Goal: Transaction & Acquisition: Purchase product/service

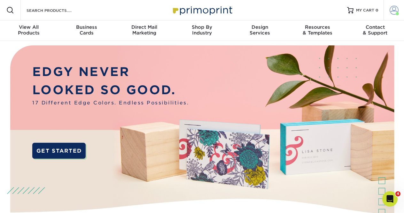
click at [397, 9] on span at bounding box center [393, 10] width 9 height 9
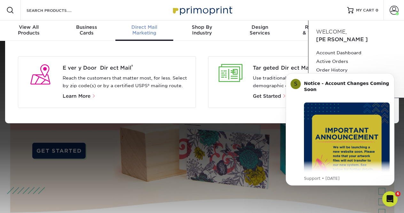
click at [117, 81] on p "Reach the customers that matter most, for less. Select by zip code(s) or by a c…" at bounding box center [127, 81] width 128 height 15
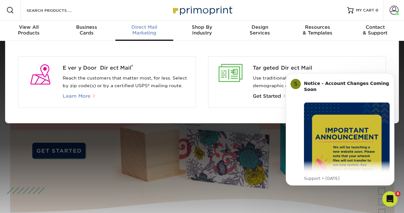
click at [80, 95] on span "Learn More" at bounding box center [77, 96] width 28 height 6
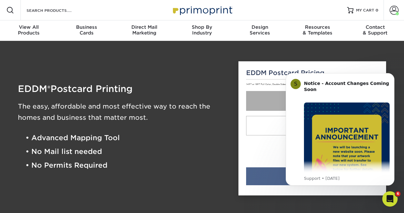
click at [270, 99] on link "6.5" X 8"" at bounding box center [312, 101] width 133 height 20
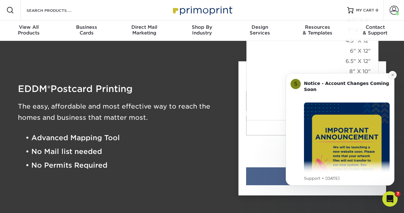
click at [391, 75] on icon "Dismiss notification" at bounding box center [393, 75] width 4 height 4
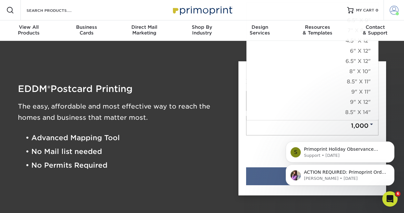
click at [394, 11] on span at bounding box center [393, 10] width 9 height 9
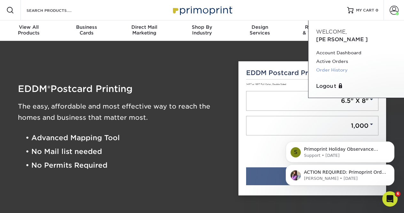
click at [330, 66] on link "Order History" at bounding box center [356, 70] width 80 height 9
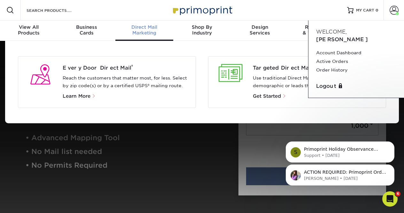
click at [132, 79] on p "Reach the customers that matter most, for less. Select by zip code(s) or by a c…" at bounding box center [127, 81] width 128 height 15
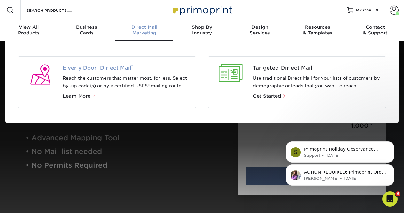
click at [107, 68] on span "Every Door Direct Mail ®" at bounding box center [127, 68] width 128 height 8
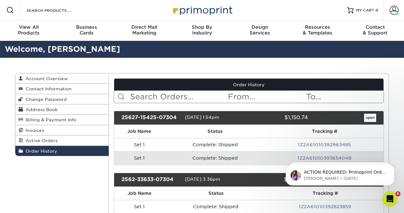
click at [370, 117] on link "open" at bounding box center [370, 118] width 12 height 8
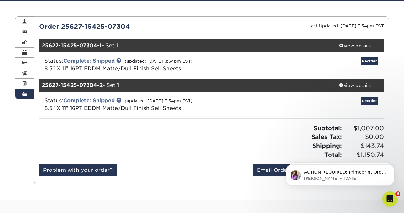
scroll to position [58, 0]
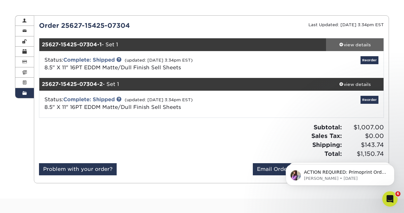
click at [341, 42] on span at bounding box center [341, 44] width 4 height 4
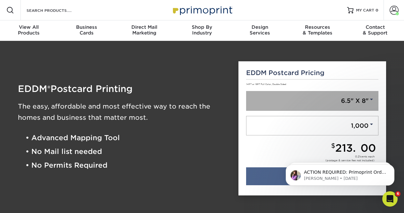
click at [287, 104] on link "6.5" X 8"" at bounding box center [312, 101] width 133 height 20
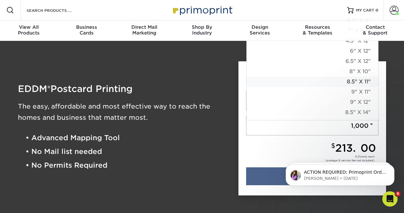
click at [348, 80] on link "8.5" X 11"" at bounding box center [312, 82] width 132 height 10
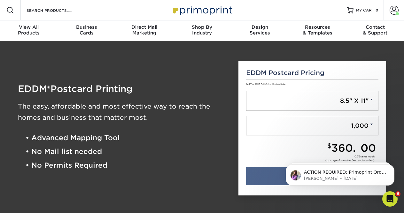
scroll to position [110, 0]
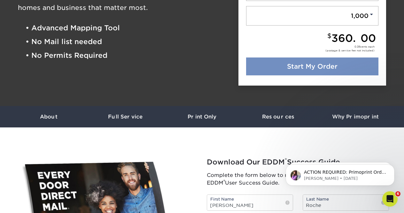
click at [315, 66] on link "Start My Order" at bounding box center [312, 66] width 133 height 18
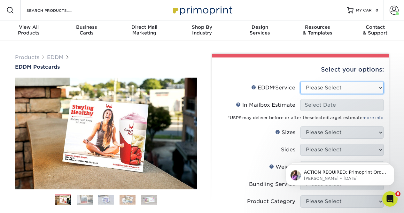
select select "print_only"
select select "-1"
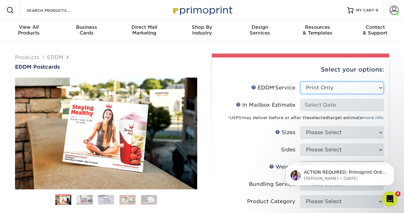
select select "-1"
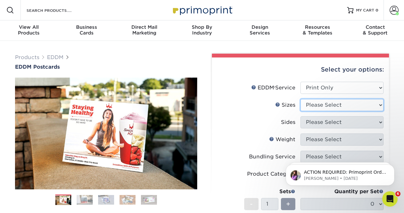
select select "8.50x11.00"
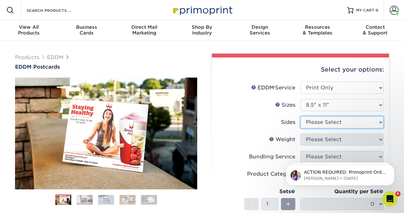
select select "13abbda7-1d64-4f25-8bb2-c179b224825d"
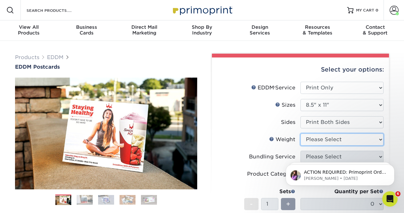
select select "16PT"
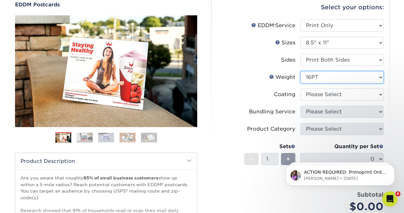
scroll to position [80, 0]
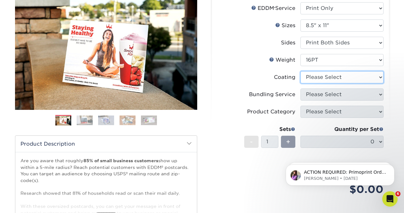
select select "121bb7b5-3b4d-429f-bd8d-bbf80e953313"
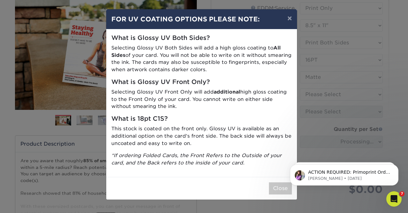
drag, startPoint x: 565, startPoint y: 335, endPoint x: 281, endPoint y: 184, distance: 321.6
click html "ACTION REQUIRED: Primoprint Order 25627-15425-07304 Thank you for placing your …"
click at [277, 185] on button "Close" at bounding box center [280, 188] width 23 height 12
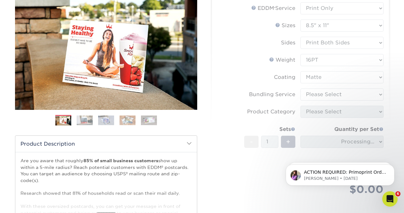
click at [338, 94] on form "EDDM Service Help EDDM ® Service Please Select Full Service Print Only < Prev" at bounding box center [300, 106] width 167 height 208
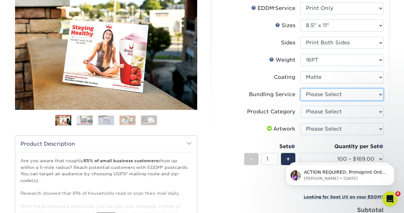
select select "e4577a52-3f44-4506-b5a0-d5ef86cef3d2"
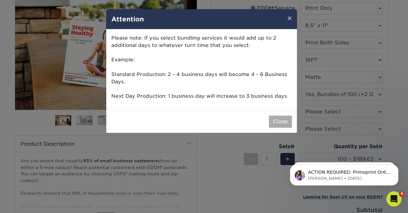
click at [277, 117] on button "Close" at bounding box center [280, 122] width 23 height 12
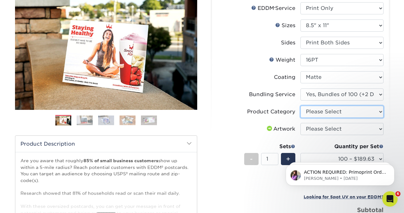
select select "eddd4a87-9082-47bb-843b-3bca55f6c842"
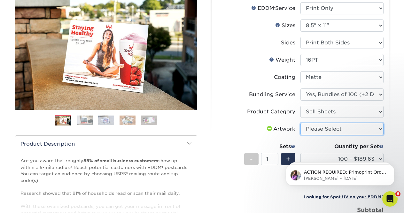
select select "upload"
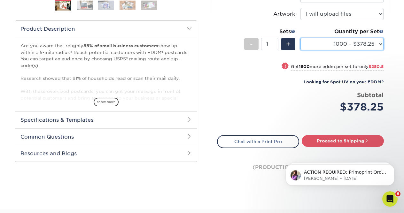
scroll to position [194, 0]
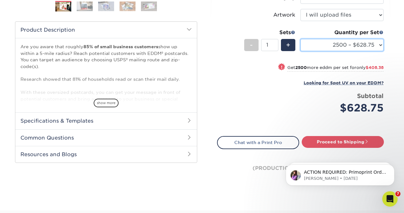
select select "1000 – $378.25"
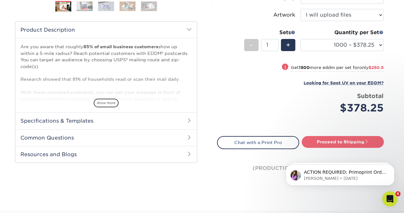
click at [326, 140] on link "Proceed to Shipping" at bounding box center [342, 141] width 82 height 11
type input "Set 1"
select select "89d5b512-0457-4570-a7f3-2253a071c77a"
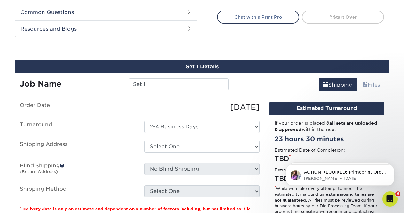
scroll to position [346, 0]
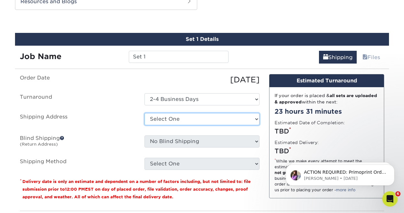
select select "115293"
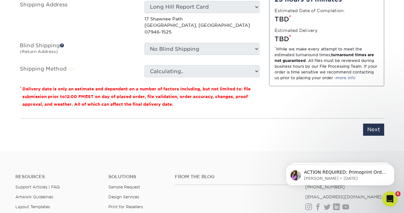
scroll to position [469, 0]
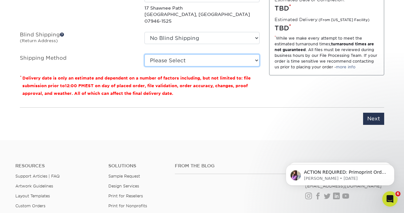
select select "03"
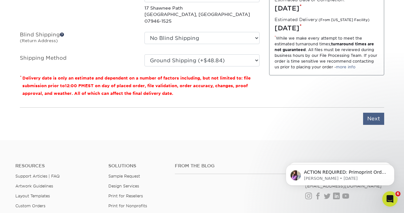
click at [376, 113] on input "Next" at bounding box center [373, 119] width 21 height 12
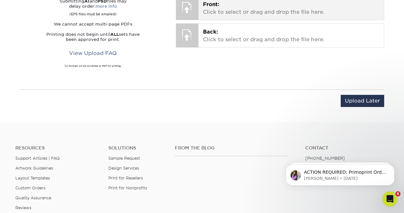
click at [313, 10] on p "Front: Click to select or drag and drop the file here." at bounding box center [291, 8] width 177 height 15
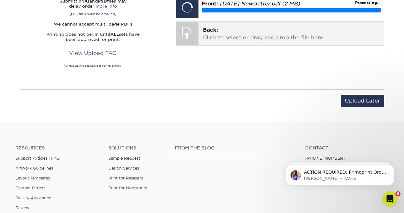
click at [242, 33] on p "Back: Click to select or drag and drop the file here." at bounding box center [291, 33] width 177 height 15
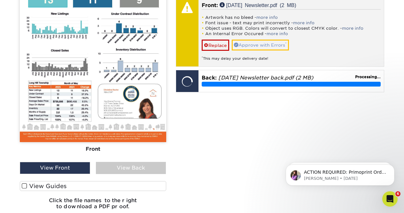
click at [255, 42] on link "Approve with Errors *" at bounding box center [260, 45] width 57 height 11
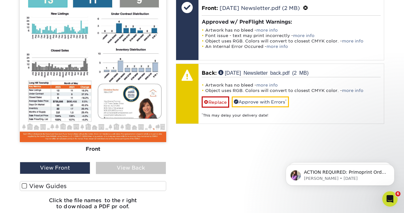
click at [138, 168] on div "View Back" at bounding box center [131, 168] width 70 height 12
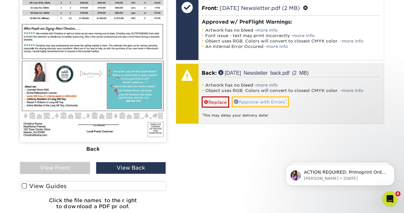
click at [266, 101] on link "Approve with Errors *" at bounding box center [260, 101] width 57 height 11
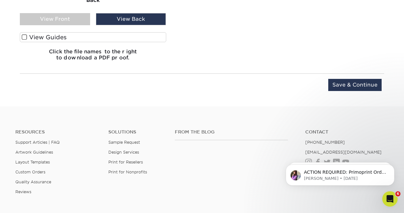
scroll to position [647, 0]
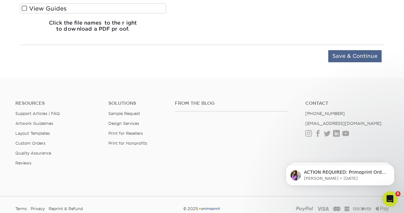
click at [357, 59] on input "Save & Continue" at bounding box center [354, 56] width 53 height 12
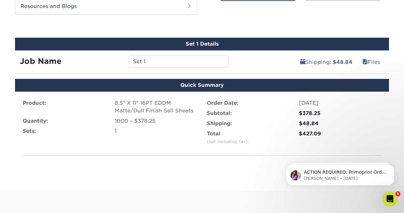
scroll to position [394, 0]
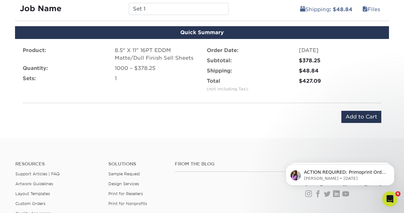
drag, startPoint x: 402, startPoint y: 51, endPoint x: 120, endPoint y: 16, distance: 284.2
click at [358, 118] on input "Add to Cart" at bounding box center [361, 117] width 40 height 12
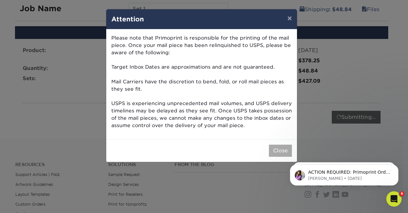
click at [279, 147] on button "Close" at bounding box center [280, 151] width 23 height 12
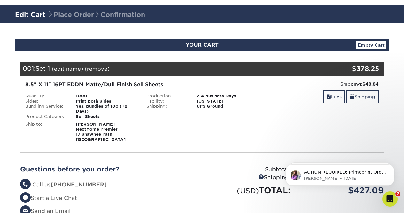
scroll to position [167, 0]
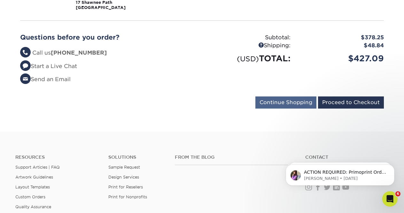
click at [297, 103] on input "Continue Shopping" at bounding box center [285, 102] width 61 height 12
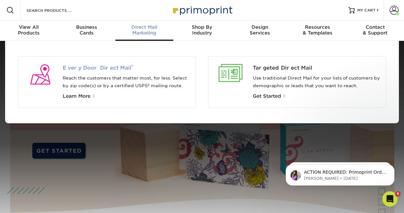
click at [119, 69] on span "Every Door Direct Mail ®" at bounding box center [127, 68] width 128 height 8
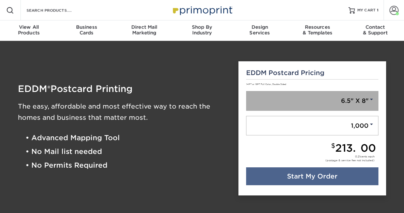
click at [346, 100] on link "6.5" X 8"" at bounding box center [312, 101] width 133 height 20
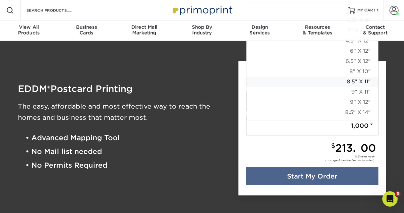
click at [346, 80] on link "8.5" X 11"" at bounding box center [312, 82] width 132 height 10
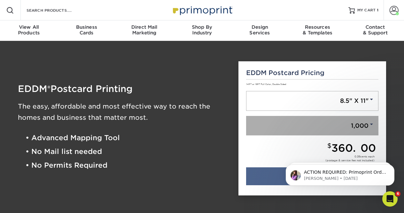
click at [337, 126] on link "1,000" at bounding box center [312, 126] width 133 height 20
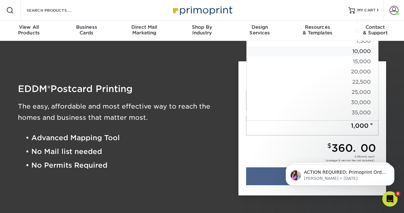
click at [360, 52] on link "10,000" at bounding box center [312, 51] width 132 height 10
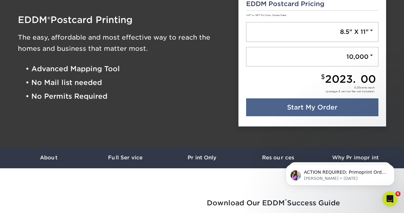
scroll to position [79, 0]
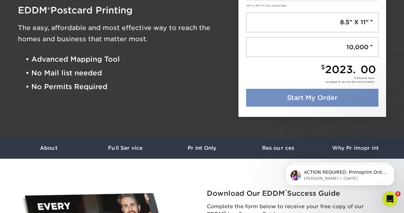
click at [325, 92] on link "Start My Order" at bounding box center [312, 98] width 133 height 18
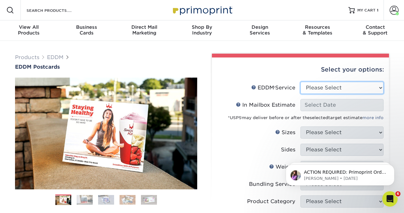
select select "print_only"
select select "-1"
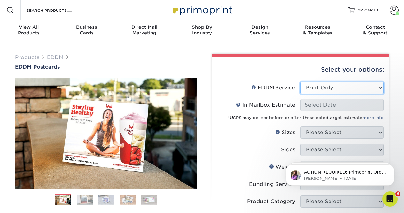
select select "-1"
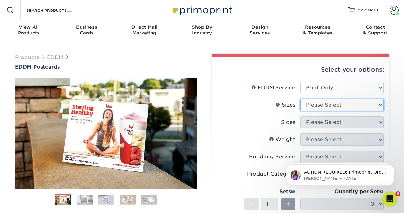
select select "8.50x11.00"
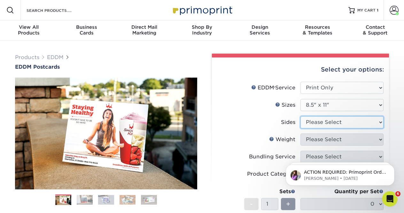
select select "13abbda7-1d64-4f25-8bb2-c179b224825d"
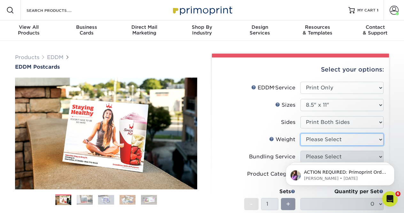
select select "16PT"
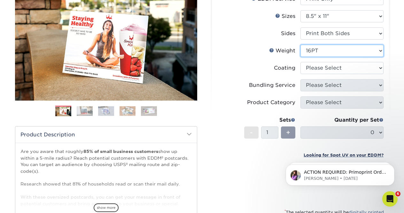
scroll to position [90, 0]
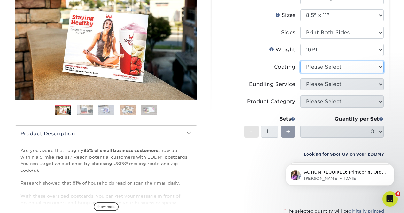
select select "121bb7b5-3b4d-429f-bd8d-bbf80e953313"
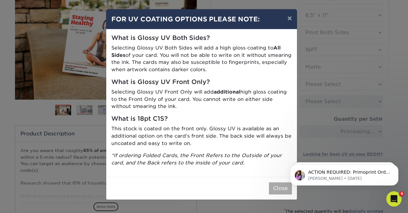
click at [280, 186] on button "Close" at bounding box center [280, 188] width 23 height 12
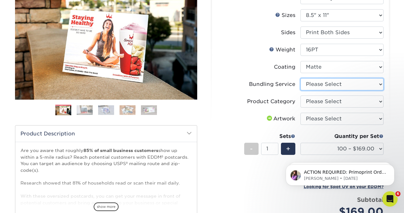
select select "e4577a52-3f44-4506-b5a0-d5ef86cef3d2"
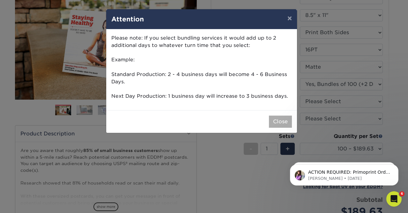
click at [282, 121] on button "Close" at bounding box center [280, 122] width 23 height 12
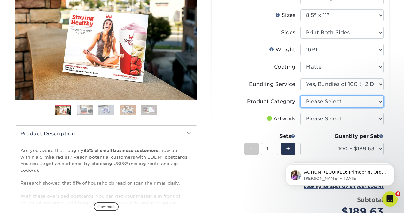
select select "eddd4a87-9082-47bb-843b-3bca55f6c842"
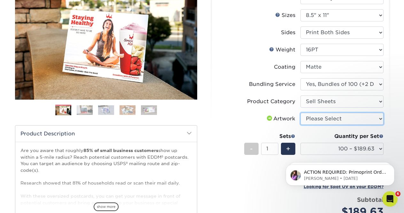
select select "upload"
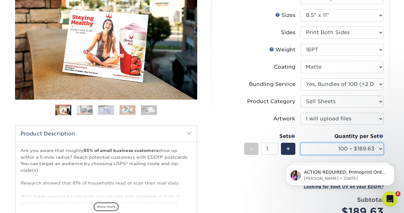
select select "2500 – $628.75"
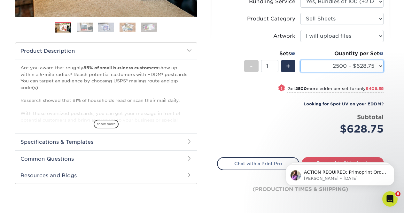
scroll to position [217, 0]
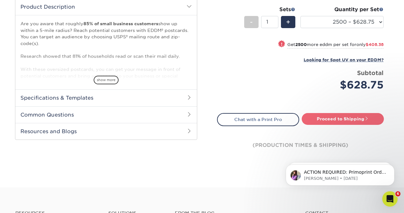
click at [355, 120] on link "Proceed to Shipping" at bounding box center [342, 118] width 82 height 11
type input "Set 1"
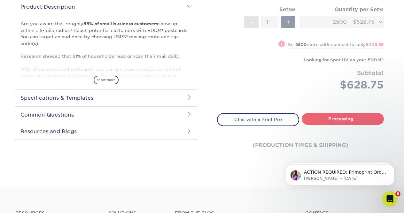
select select "b6b97883-cf3e-4604-84c5-ead513439be9"
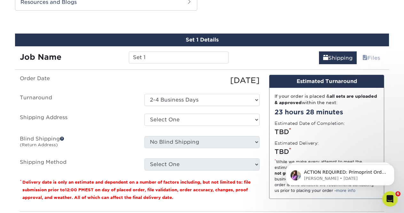
scroll to position [346, 0]
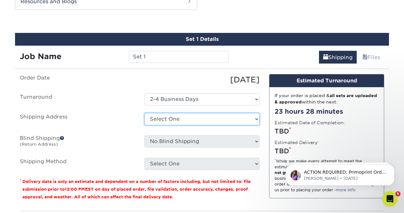
select select "115293"
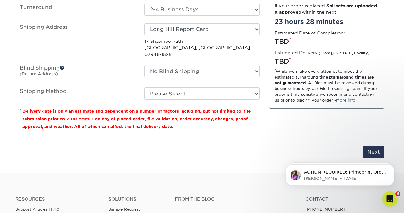
scroll to position [448, 0]
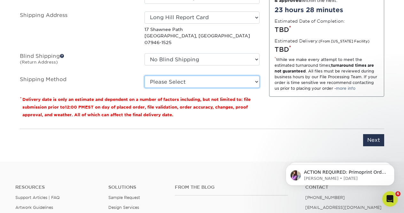
select select "03"
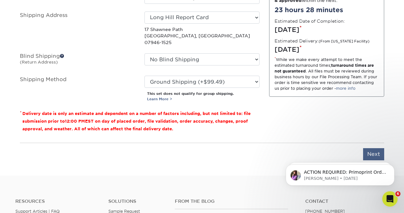
click at [375, 148] on input "Next" at bounding box center [373, 154] width 21 height 12
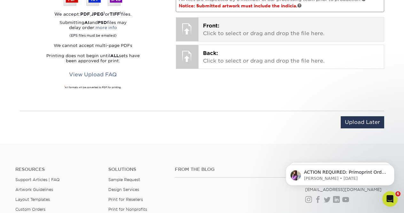
click at [255, 34] on p "Front: Click to select or drag and drop the file here." at bounding box center [291, 29] width 177 height 15
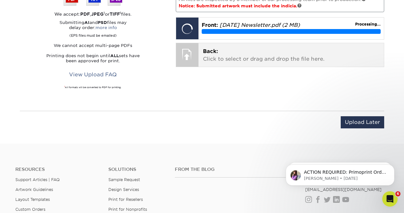
click at [237, 56] on p "Back: Click to select or drag and drop the file here." at bounding box center [291, 55] width 177 height 15
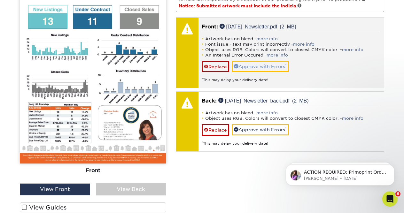
click at [254, 66] on link "Approve with Errors *" at bounding box center [260, 66] width 57 height 11
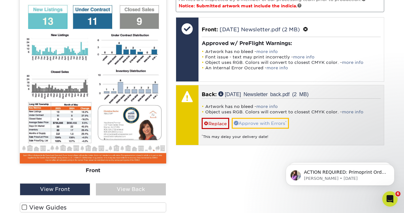
click at [257, 122] on link "Approve with Errors *" at bounding box center [260, 123] width 57 height 11
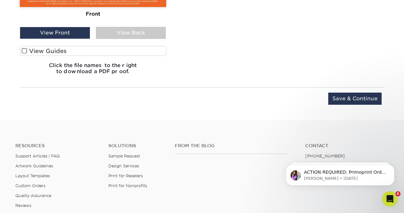
scroll to position [609, 0]
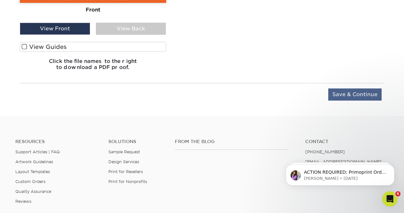
click at [363, 95] on input "Save & Continue" at bounding box center [354, 94] width 53 height 12
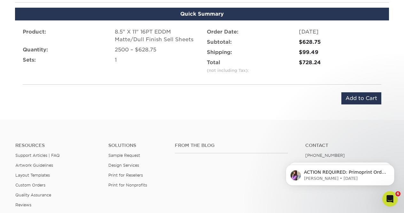
scroll to position [401, 0]
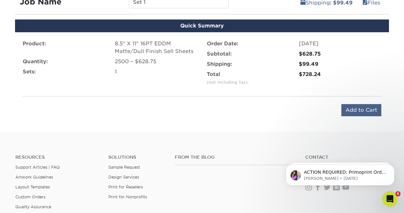
click at [360, 109] on input "Add to Cart" at bounding box center [361, 110] width 40 height 12
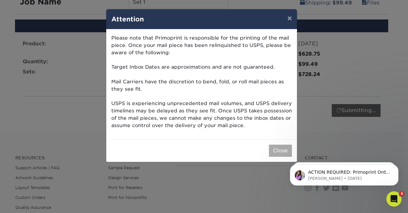
click at [276, 147] on button "Close" at bounding box center [280, 151] width 23 height 12
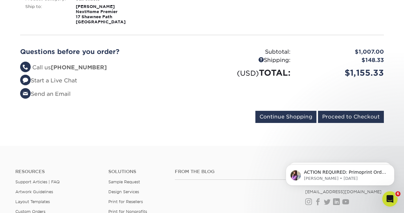
scroll to position [255, 0]
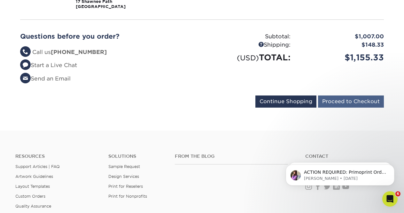
click at [359, 101] on input "Proceed to Checkout" at bounding box center [351, 101] width 66 height 12
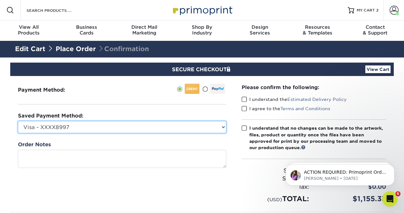
select select "71125"
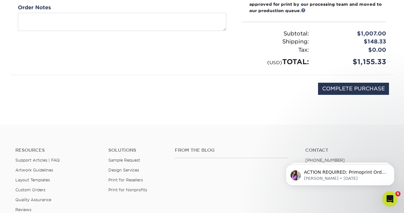
scroll to position [138, 0]
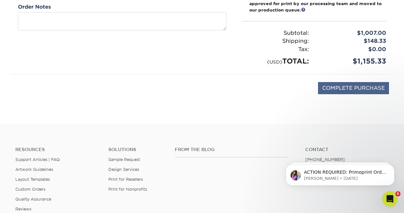
click at [365, 87] on input "COMPLETE PURCHASE" at bounding box center [353, 88] width 71 height 12
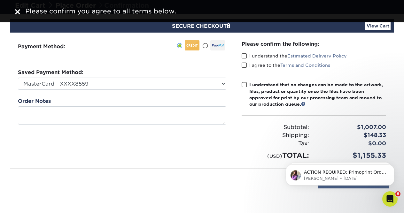
scroll to position [15, 0]
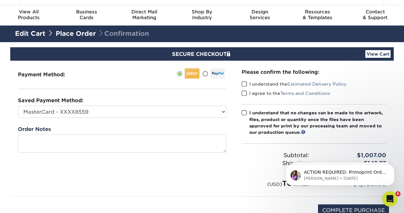
click at [242, 84] on span at bounding box center [243, 84] width 5 height 6
click at [0, 0] on input "I understand the Estimated Delivery Policy" at bounding box center [0, 0] width 0 height 0
click at [243, 91] on span at bounding box center [243, 93] width 5 height 6
click at [0, 0] on input "I agree to the Terms and Conditions" at bounding box center [0, 0] width 0 height 0
click at [244, 113] on span at bounding box center [243, 113] width 5 height 6
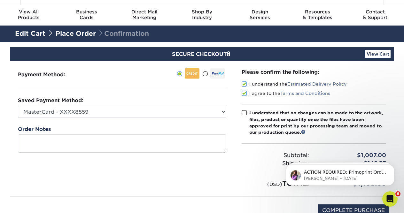
click at [0, 0] on input "I understand that no changes can be made to the artwork, files, product or quan…" at bounding box center [0, 0] width 0 height 0
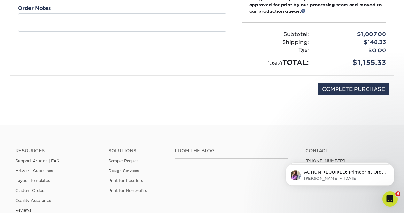
scroll to position [136, 0]
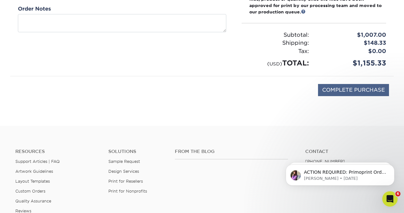
click at [353, 89] on input "COMPLETE PURCHASE" at bounding box center [353, 90] width 71 height 12
type input "PROCESSING, PLEASE WAIT..."
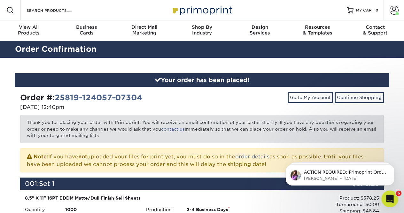
click at [389, 197] on icon "Open Intercom Messenger" at bounding box center [388, 197] width 4 height 5
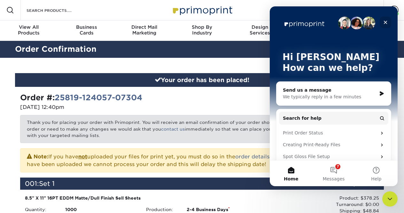
click at [384, 22] on icon "Close" at bounding box center [386, 23] width 4 height 4
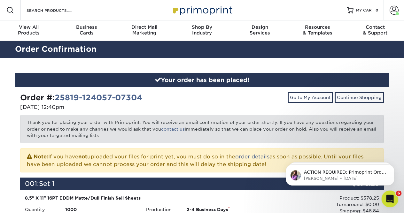
click at [391, 194] on div "Open Intercom Messenger" at bounding box center [388, 197] width 21 height 21
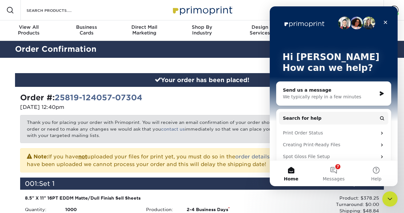
click at [343, 95] on div "We typically reply in a few minutes" at bounding box center [330, 97] width 94 height 7
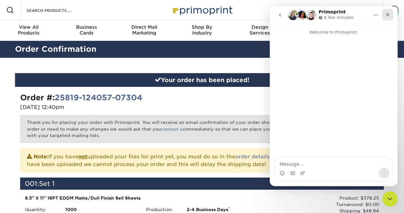
click at [387, 15] on icon "Close" at bounding box center [388, 15] width 4 height 4
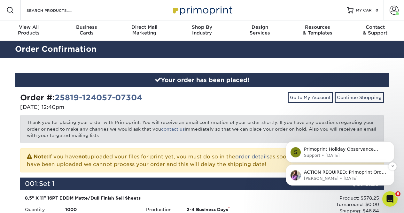
click at [340, 171] on p "ACTION REQUIRED: Primoprint Order 25627-15425-07304 Thank you for placing your …" at bounding box center [345, 172] width 82 height 6
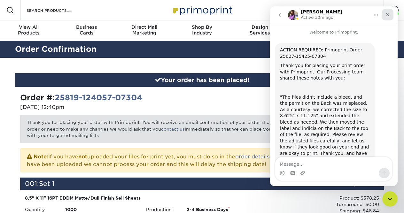
click at [388, 13] on icon "Close" at bounding box center [388, 15] width 4 height 4
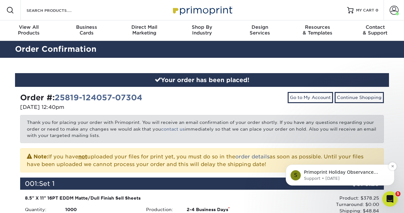
click at [372, 176] on p "Support • [DATE]" at bounding box center [345, 179] width 82 height 6
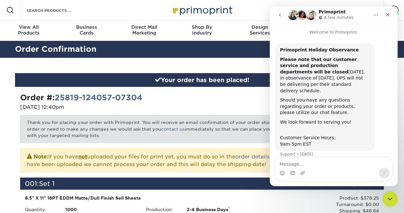
scroll to position [5, 0]
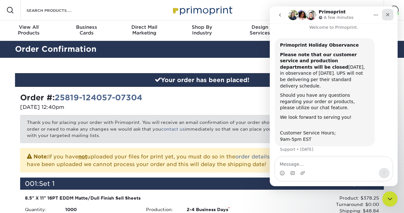
click at [386, 12] on icon "Close" at bounding box center [387, 14] width 5 height 5
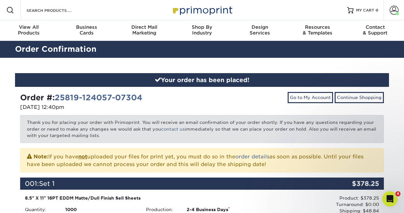
scroll to position [0, 0]
click at [391, 197] on icon "Open Intercom Messenger" at bounding box center [389, 198] width 11 height 11
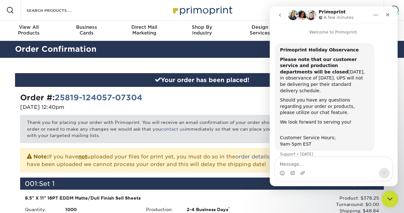
scroll to position [5, 0]
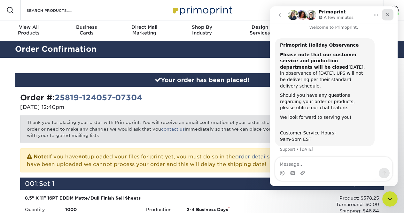
click at [386, 11] on div "Close" at bounding box center [387, 14] width 11 height 11
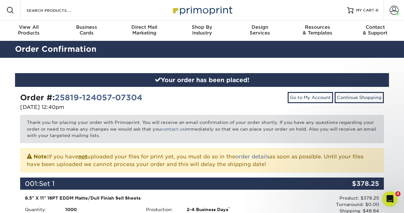
scroll to position [0, 0]
click at [388, 197] on icon "Open Intercom Messenger" at bounding box center [389, 198] width 11 height 11
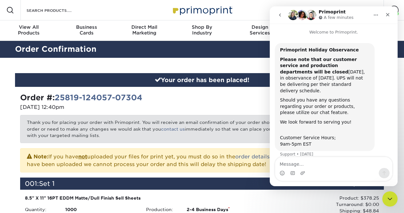
scroll to position [5, 0]
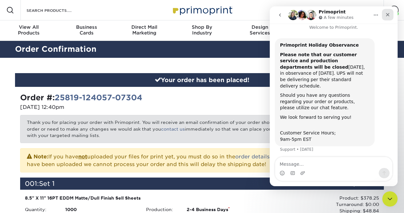
click at [386, 13] on icon "Close" at bounding box center [387, 14] width 5 height 5
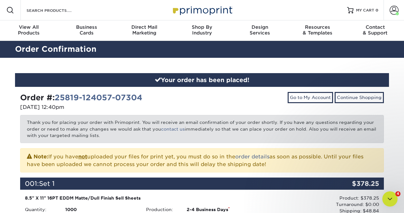
scroll to position [0, 0]
click at [386, 199] on icon "Open Intercom Messenger" at bounding box center [389, 198] width 11 height 11
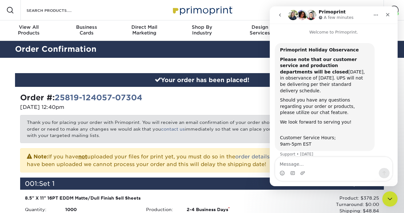
drag, startPoint x: 396, startPoint y: 96, endPoint x: 667, endPoint y: 30, distance: 279.6
click at [388, 12] on icon "Close" at bounding box center [387, 14] width 5 height 5
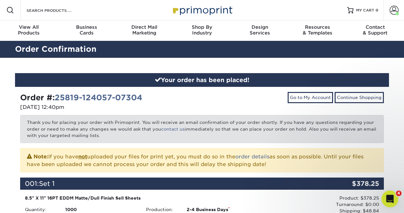
click at [388, 200] on icon "Open Intercom Messenger" at bounding box center [389, 198] width 11 height 11
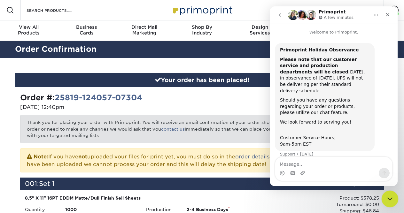
scroll to position [5, 0]
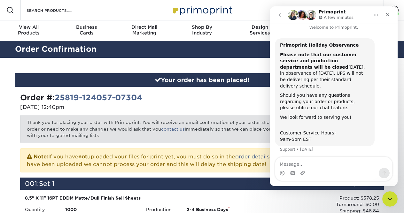
click at [376, 15] on icon "Home" at bounding box center [376, 15] width 4 height 1
click at [353, 31] on div "Expand window" at bounding box center [357, 31] width 45 height 7
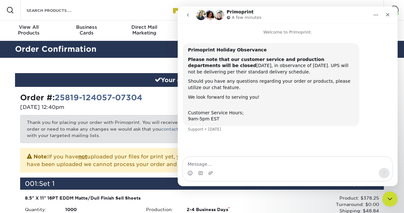
scroll to position [0, 0]
click at [389, 15] on icon "Close" at bounding box center [387, 14] width 5 height 5
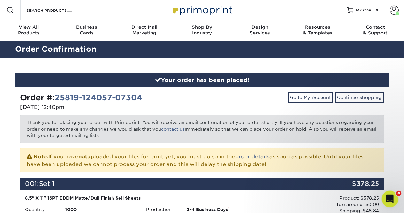
click at [388, 200] on icon "Open Intercom Messenger" at bounding box center [389, 198] width 11 height 11
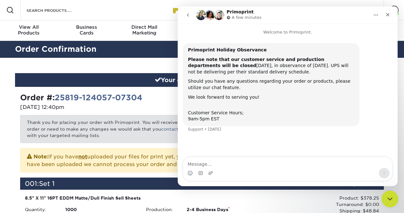
click at [388, 200] on icon "Close Intercom Messenger" at bounding box center [389, 198] width 8 height 8
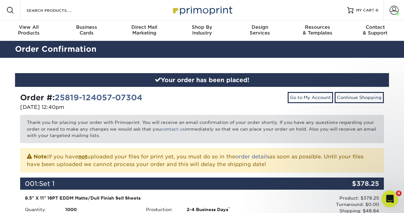
click at [388, 200] on icon "Open Intercom Messenger" at bounding box center [389, 198] width 11 height 11
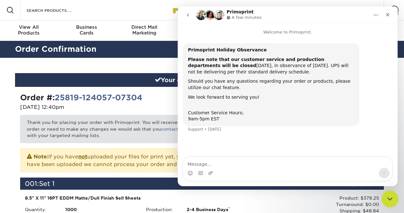
click at [388, 198] on icon "Close Intercom Messenger" at bounding box center [388, 198] width 4 height 3
